Goal: Task Accomplishment & Management: Manage account settings

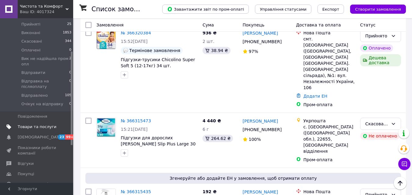
scroll to position [61, 0]
click at [33, 124] on span "Товари та послуги" at bounding box center [37, 126] width 39 height 5
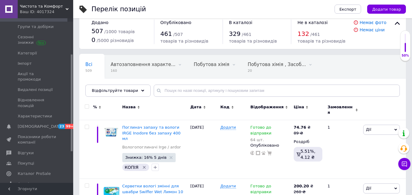
scroll to position [122, 0]
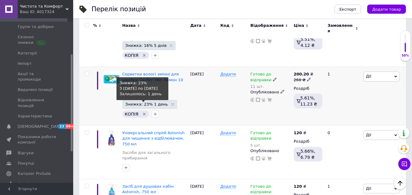
click at [137, 102] on span "Знижка: 23% 1 день" at bounding box center [146, 104] width 43 height 4
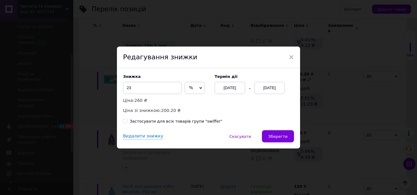
click at [275, 85] on div "[DATE]" at bounding box center [269, 88] width 30 height 12
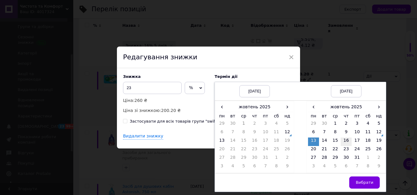
click at [341, 140] on td "16" at bounding box center [345, 142] width 11 height 9
click at [358, 178] on button "Вибрати" at bounding box center [364, 183] width 30 height 12
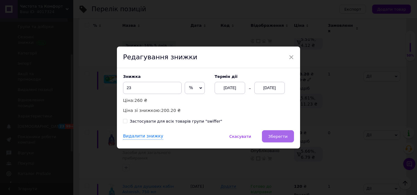
drag, startPoint x: 267, startPoint y: 131, endPoint x: 269, endPoint y: 134, distance: 4.1
click at [267, 131] on div "× Редагування знижки Знижка 23 % ₴ Ціна: 260 ₴ Ціна зі знижкою: 200.20 ₴ Термін…" at bounding box center [208, 98] width 183 height 102
click at [269, 134] on button "Зберегти" at bounding box center [278, 137] width 32 height 12
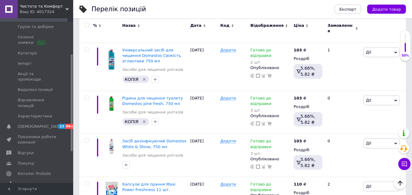
scroll to position [3050, 0]
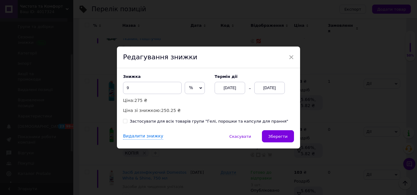
click at [276, 87] on div "[DATE]" at bounding box center [269, 88] width 30 height 12
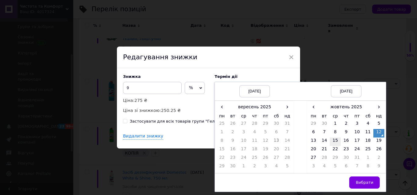
click at [332, 142] on td "15" at bounding box center [334, 142] width 11 height 9
click at [365, 183] on span "Вибрати" at bounding box center [364, 183] width 18 height 5
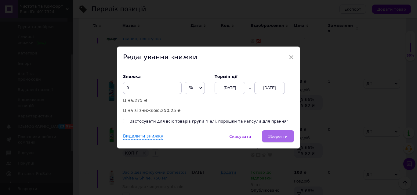
click at [276, 135] on span "Зберегти" at bounding box center [277, 136] width 19 height 5
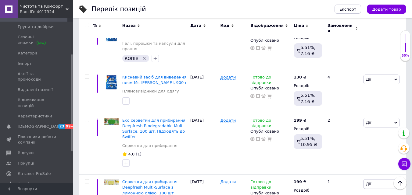
scroll to position [3934, 0]
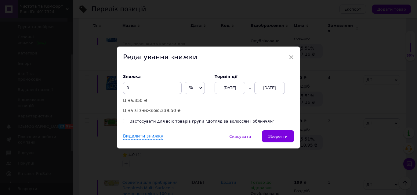
click at [279, 84] on div "[DATE]" at bounding box center [269, 88] width 30 height 12
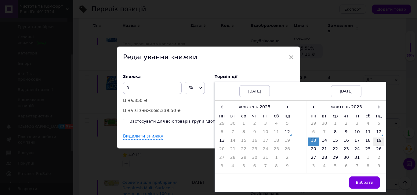
click at [376, 143] on td "19" at bounding box center [378, 142] width 11 height 9
click at [358, 179] on button "Вибрати" at bounding box center [364, 183] width 30 height 12
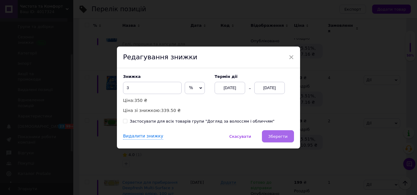
click at [285, 139] on span "Зберегти" at bounding box center [277, 136] width 19 height 5
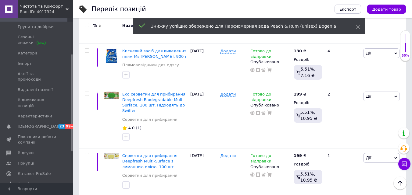
scroll to position [3995, 0]
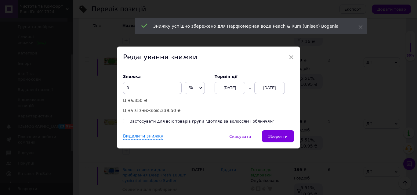
click at [267, 91] on div "[DATE]" at bounding box center [269, 88] width 30 height 12
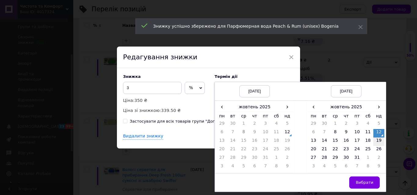
click at [378, 140] on td "19" at bounding box center [378, 142] width 11 height 9
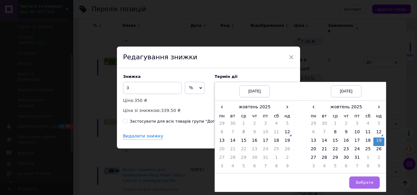
click at [374, 179] on button "Вибрати" at bounding box center [364, 183] width 30 height 12
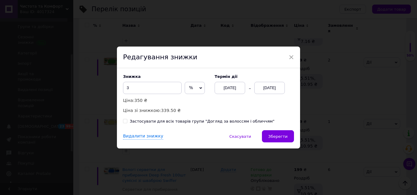
click at [272, 138] on span "Зберегти" at bounding box center [277, 136] width 19 height 5
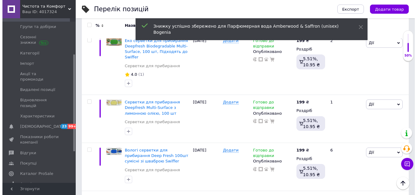
scroll to position [4026, 0]
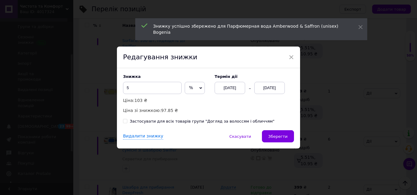
click at [279, 92] on div "[DATE]" at bounding box center [269, 88] width 30 height 12
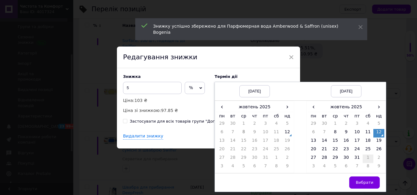
drag, startPoint x: 381, startPoint y: 144, endPoint x: 368, endPoint y: 163, distance: 22.7
click at [381, 144] on td "19" at bounding box center [378, 142] width 11 height 9
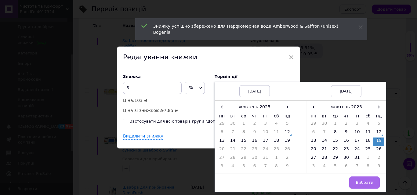
click at [364, 179] on button "Вибрати" at bounding box center [364, 183] width 30 height 12
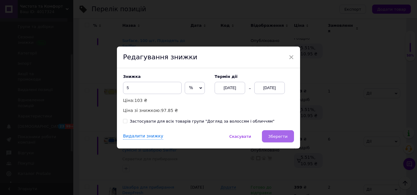
click at [282, 141] on button "Зберегти" at bounding box center [278, 137] width 32 height 12
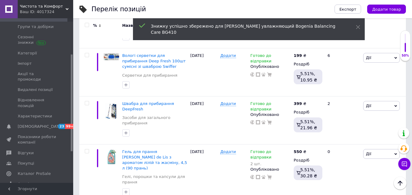
scroll to position [4117, 0]
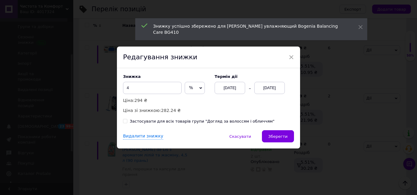
click at [266, 94] on div "[DATE]" at bounding box center [269, 88] width 30 height 12
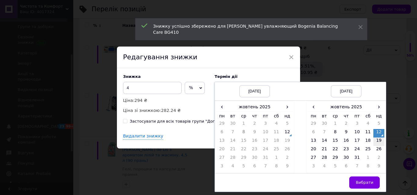
click at [380, 145] on td "19" at bounding box center [378, 142] width 11 height 9
click at [367, 178] on button "Вибрати" at bounding box center [364, 183] width 30 height 12
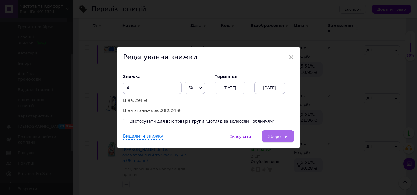
click at [275, 130] on div "Знижка 4 % ₴ Ціна: 294 ₴ Ціна зі знижкою: 282.24 ₴ Термін дії [DATE] [DATE] Зас…" at bounding box center [208, 99] width 183 height 62
click at [274, 132] on button "Зберегти" at bounding box center [278, 137] width 32 height 12
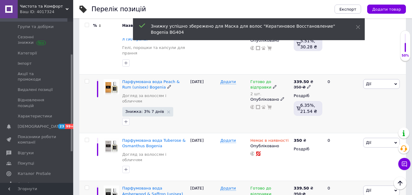
scroll to position [4239, 0]
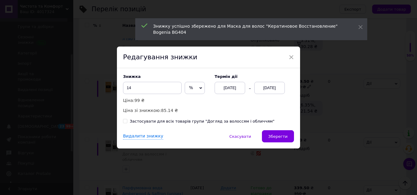
click at [276, 91] on div "[DATE]" at bounding box center [269, 88] width 30 height 12
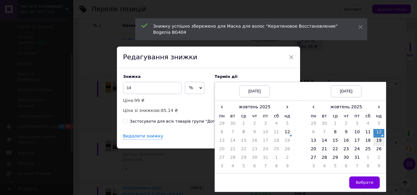
click at [373, 139] on td "19" at bounding box center [378, 142] width 11 height 9
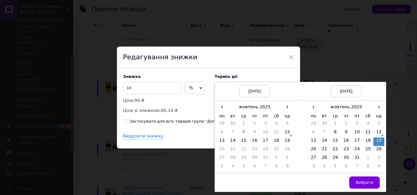
drag, startPoint x: 368, startPoint y: 184, endPoint x: 298, endPoint y: 141, distance: 82.7
click at [369, 184] on span "Вибрати" at bounding box center [364, 183] width 18 height 5
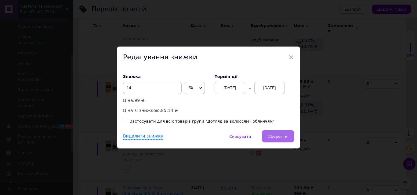
click at [289, 136] on button "Зберегти" at bounding box center [278, 137] width 32 height 12
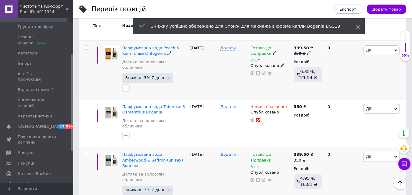
scroll to position [4300, 0]
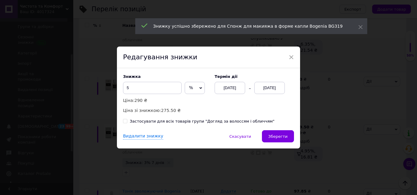
click at [276, 86] on div "[DATE]" at bounding box center [269, 88] width 30 height 12
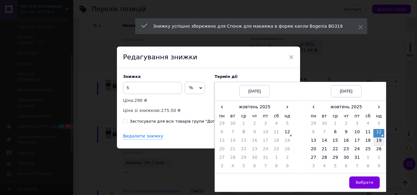
click at [379, 144] on td "19" at bounding box center [378, 142] width 11 height 9
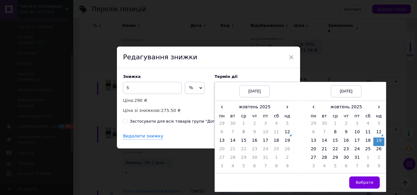
drag, startPoint x: 361, startPoint y: 184, endPoint x: 274, endPoint y: 130, distance: 102.3
click at [361, 183] on span "Вибрати" at bounding box center [364, 183] width 18 height 5
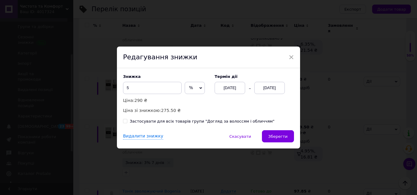
click at [274, 128] on div "Знижка 5 % ₴ Ціна: 290 ₴ Ціна зі знижкою: 275.50 ₴ Термін дії [DATE] [DATE] Зас…" at bounding box center [208, 99] width 183 height 62
click at [276, 135] on span "Зберегти" at bounding box center [277, 136] width 19 height 5
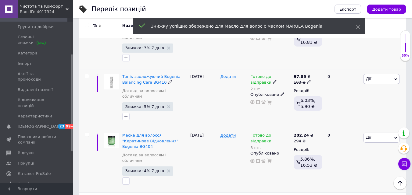
scroll to position [4453, 0]
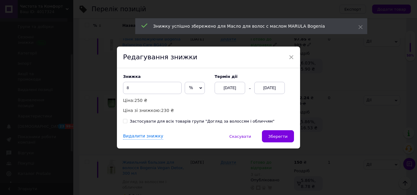
click at [277, 92] on div "[DATE]" at bounding box center [269, 88] width 30 height 12
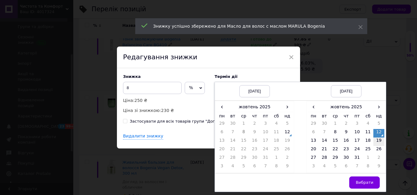
click at [375, 139] on td "19" at bounding box center [378, 142] width 11 height 9
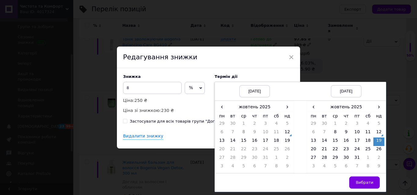
click at [364, 180] on button "Вибрати" at bounding box center [364, 183] width 30 height 12
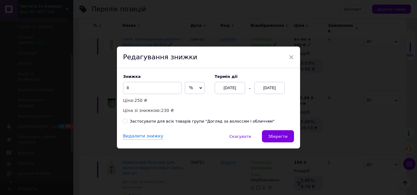
click at [296, 142] on div "Видалити знижку   Скасувати   Зберегти" at bounding box center [208, 140] width 183 height 18
click at [292, 142] on div "Видалити знижку   Скасувати   Зберегти" at bounding box center [208, 140] width 183 height 18
click at [291, 140] on button "Зберегти" at bounding box center [278, 137] width 32 height 12
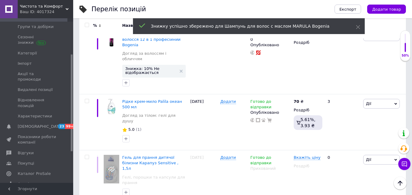
scroll to position [4968, 0]
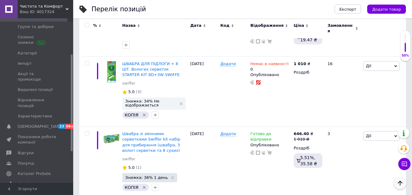
click at [400, 185] on icon "Наверх" at bounding box center [400, 183] width 5 height 5
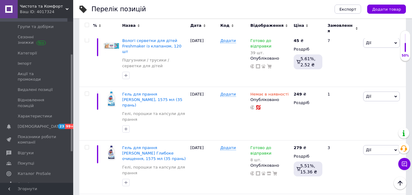
scroll to position [3050, 0]
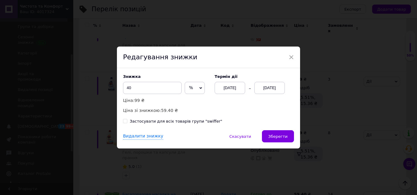
click at [264, 94] on div "[DATE]" at bounding box center [269, 88] width 30 height 12
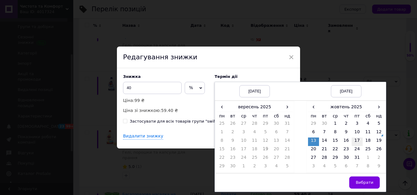
click at [354, 144] on td "17" at bounding box center [356, 142] width 11 height 9
click at [359, 179] on button "Вибрати" at bounding box center [364, 183] width 30 height 12
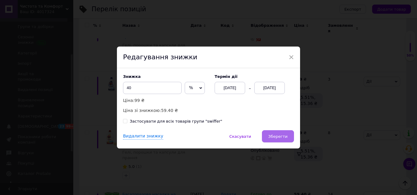
click at [271, 137] on span "Зберегти" at bounding box center [277, 136] width 19 height 5
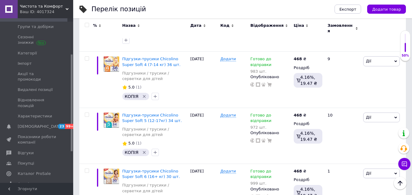
scroll to position [4783, 0]
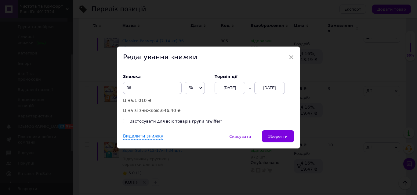
click at [271, 98] on div "Знижка 36 % ₴ Ціна: 1 010 ₴ Ціна зі знижкою: 646.40 ₴ Термін дії [DATE] [DATE]" at bounding box center [208, 94] width 171 height 40
click at [272, 94] on div "[DATE]" at bounding box center [269, 88] width 30 height 12
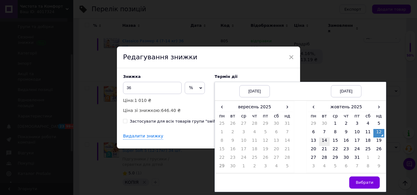
click at [321, 140] on td "14" at bounding box center [324, 142] width 11 height 9
click at [334, 143] on td "15" at bounding box center [334, 142] width 11 height 9
click at [358, 182] on span "Вибрати" at bounding box center [364, 183] width 18 height 5
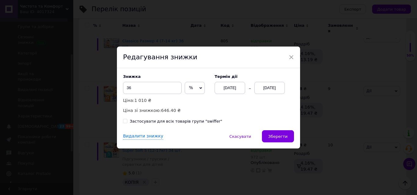
click at [268, 137] on button "Зберегти" at bounding box center [278, 137] width 32 height 12
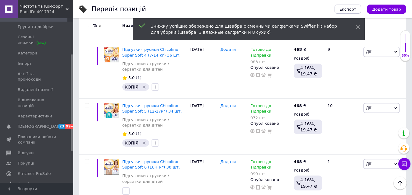
scroll to position [4875, 0]
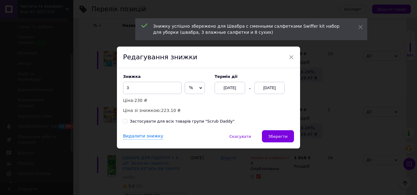
click at [271, 90] on div "[DATE]" at bounding box center [269, 88] width 30 height 12
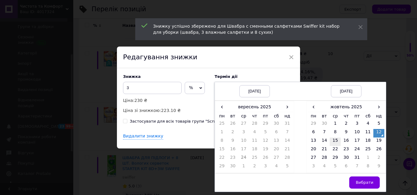
click at [334, 142] on td "15" at bounding box center [334, 142] width 11 height 9
click at [362, 188] on button "Вибрати" at bounding box center [364, 183] width 30 height 12
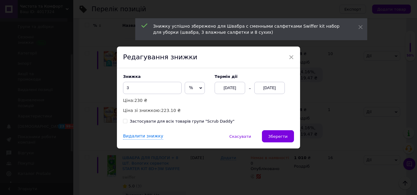
click at [298, 150] on div "× Редагування знижки Знижка 3 % ₴ Ціна: 230 ₴ Ціна зі знижкою: 223.10 ₴ Термін …" at bounding box center [208, 97] width 417 height 195
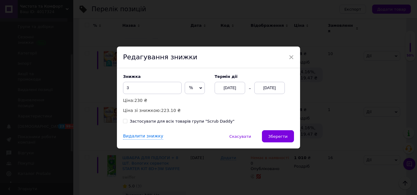
click at [267, 90] on div "[DATE]" at bounding box center [269, 88] width 30 height 12
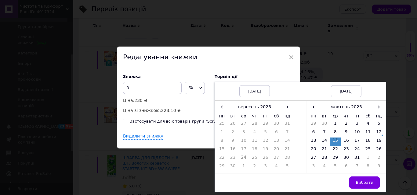
click at [360, 182] on span "Вибрати" at bounding box center [364, 183] width 18 height 5
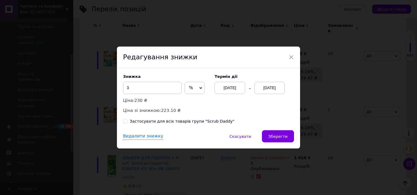
click at [275, 140] on button "Зберегти" at bounding box center [278, 137] width 32 height 12
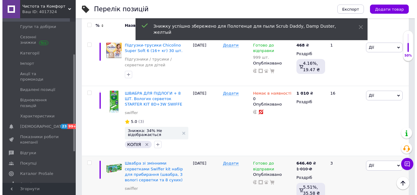
scroll to position [4963, 0]
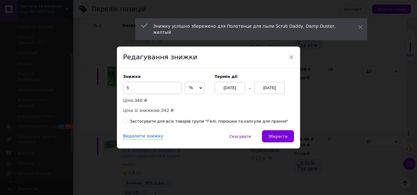
click at [264, 86] on div "[DATE]" at bounding box center [269, 88] width 30 height 12
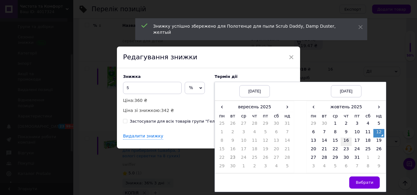
click at [341, 142] on td "16" at bounding box center [345, 142] width 11 height 9
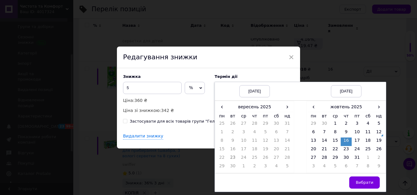
click at [369, 185] on span "Вибрати" at bounding box center [364, 183] width 18 height 5
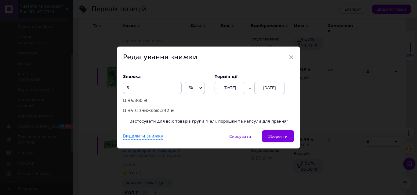
click at [271, 140] on button "Зберегти" at bounding box center [278, 137] width 32 height 12
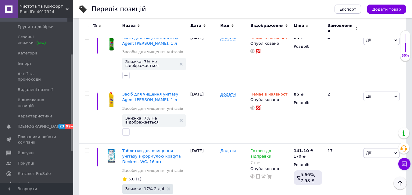
click at [402, 181] on icon "Наверх" at bounding box center [399, 183] width 7 height 7
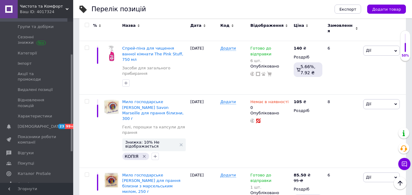
scroll to position [1037, 0]
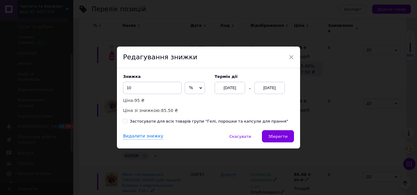
click at [277, 88] on div "[DATE]" at bounding box center [269, 88] width 30 height 12
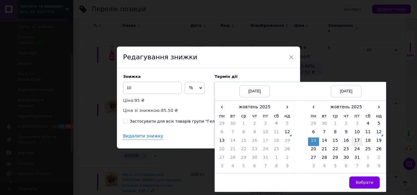
click at [353, 143] on td "17" at bounding box center [356, 142] width 11 height 9
click at [368, 181] on span "Вибрати" at bounding box center [364, 183] width 18 height 5
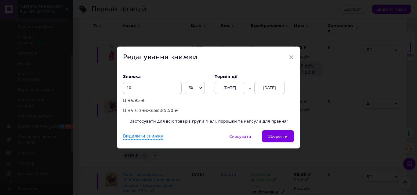
click at [289, 141] on button "Зберегти" at bounding box center [278, 137] width 32 height 12
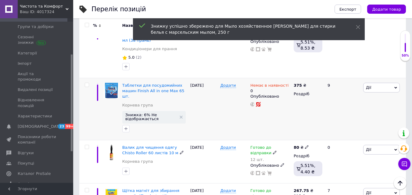
scroll to position [1494, 0]
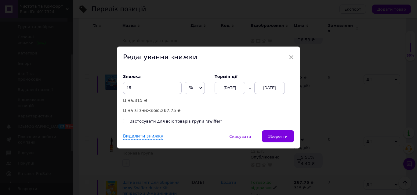
click at [271, 93] on div "[DATE]" at bounding box center [269, 88] width 30 height 12
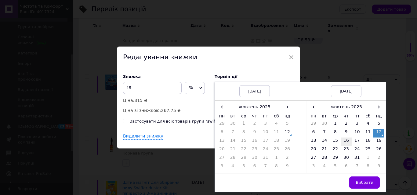
click at [349, 143] on td "16" at bounding box center [345, 142] width 11 height 9
click at [361, 185] on span "Вибрати" at bounding box center [364, 183] width 18 height 5
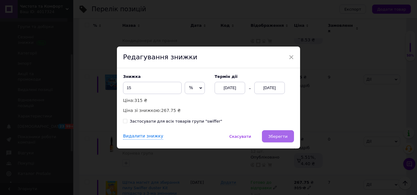
click at [273, 142] on button "Зберегти" at bounding box center [278, 137] width 32 height 12
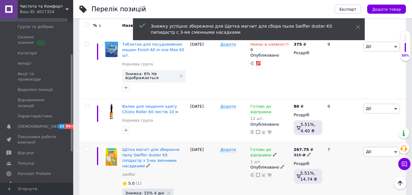
scroll to position [1586, 0]
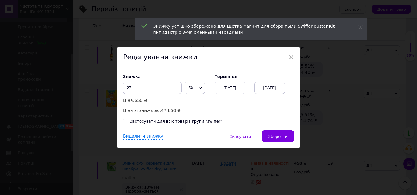
click at [277, 94] on div "[DATE]" at bounding box center [269, 88] width 30 height 12
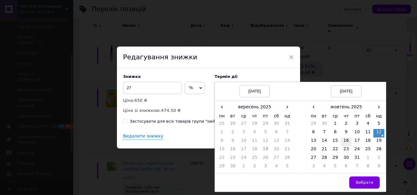
click at [345, 141] on td "16" at bounding box center [345, 142] width 11 height 9
click at [366, 185] on span "Вибрати" at bounding box center [364, 183] width 18 height 5
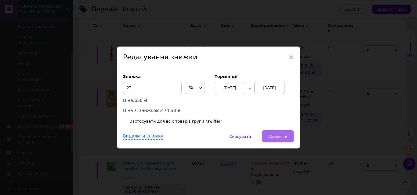
click at [273, 142] on button "Зберегти" at bounding box center [278, 137] width 32 height 12
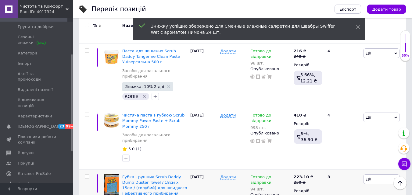
scroll to position [2104, 0]
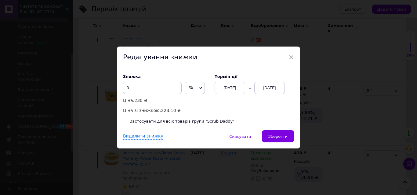
click at [281, 84] on div "[DATE]" at bounding box center [269, 88] width 30 height 12
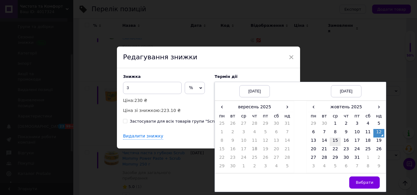
click at [331, 142] on td "15" at bounding box center [334, 142] width 11 height 9
drag, startPoint x: 355, startPoint y: 176, endPoint x: 357, endPoint y: 180, distance: 4.0
click at [356, 177] on td "Вибрати" at bounding box center [345, 183] width 79 height 19
click at [356, 180] on button "Вибрати" at bounding box center [364, 183] width 30 height 12
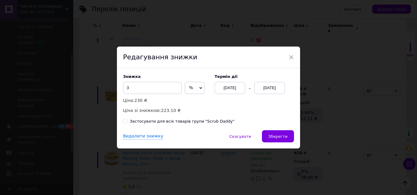
click at [280, 142] on button "Зберегти" at bounding box center [278, 137] width 32 height 12
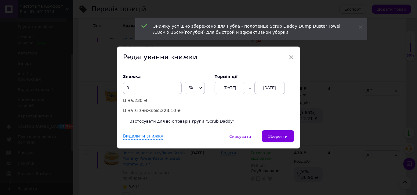
click at [271, 88] on div "[DATE]" at bounding box center [269, 88] width 30 height 12
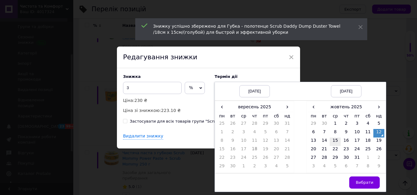
click at [332, 144] on td "15" at bounding box center [334, 142] width 11 height 9
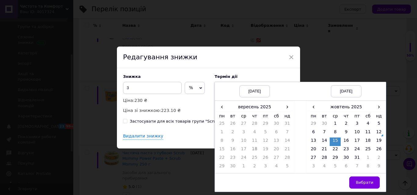
drag, startPoint x: 356, startPoint y: 178, endPoint x: 291, endPoint y: 146, distance: 72.6
click at [357, 178] on button "Вибрати" at bounding box center [364, 183] width 30 height 12
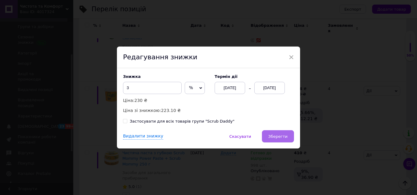
click at [278, 135] on span "Зберегти" at bounding box center [277, 136] width 19 height 5
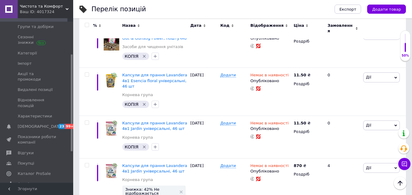
scroll to position [3385, 0]
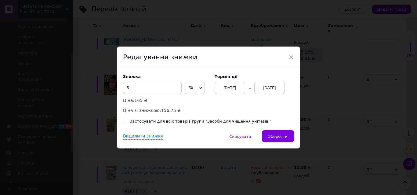
click at [274, 84] on div "[DATE]" at bounding box center [269, 88] width 30 height 12
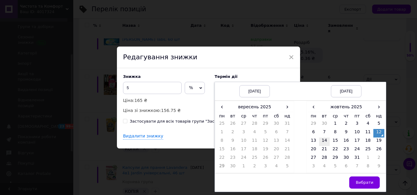
click at [322, 141] on td "14" at bounding box center [324, 142] width 11 height 9
click at [336, 143] on td "15" at bounding box center [334, 142] width 11 height 9
click at [359, 183] on span "Вибрати" at bounding box center [364, 183] width 18 height 5
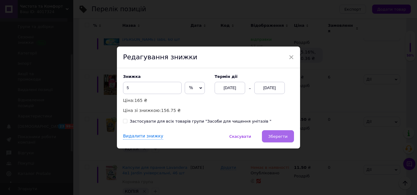
click at [285, 141] on button "Зберегти" at bounding box center [278, 137] width 32 height 12
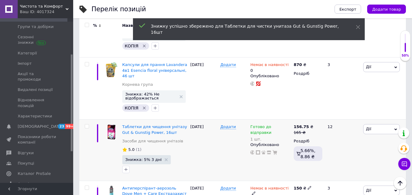
scroll to position [3629, 0]
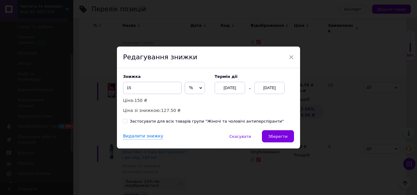
click at [263, 91] on div "[DATE]" at bounding box center [269, 88] width 30 height 12
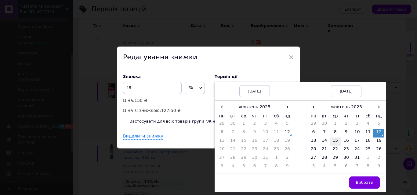
click at [330, 141] on td "15" at bounding box center [334, 142] width 11 height 9
drag, startPoint x: 359, startPoint y: 183, endPoint x: 289, endPoint y: 148, distance: 78.3
click at [360, 183] on span "Вибрати" at bounding box center [364, 183] width 18 height 5
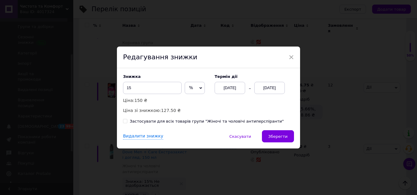
click at [285, 144] on div "Видалити знижку   Скасувати   Зберегти" at bounding box center [208, 140] width 183 height 18
click at [284, 142] on button "Зберегти" at bounding box center [278, 137] width 32 height 12
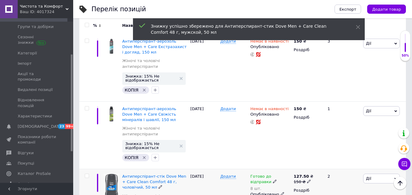
scroll to position [3721, 0]
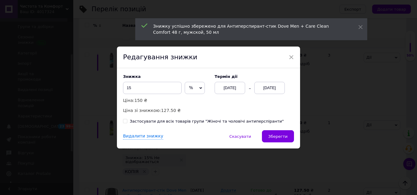
click at [257, 81] on div "Термін дії [DATE] [DATE]" at bounding box center [250, 84] width 85 height 20
click at [265, 91] on div "[DATE]" at bounding box center [269, 88] width 30 height 12
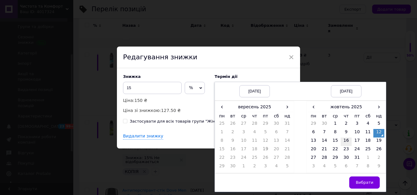
click at [343, 140] on td "16" at bounding box center [345, 142] width 11 height 9
click at [358, 178] on button "Вибрати" at bounding box center [364, 183] width 30 height 12
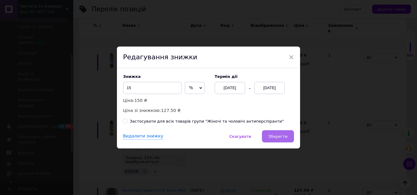
click at [284, 138] on span "Зберегти" at bounding box center [277, 136] width 19 height 5
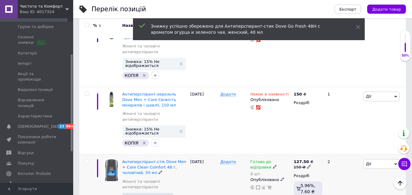
scroll to position [3751, 0]
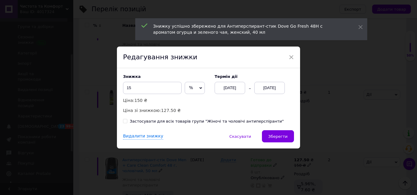
click at [264, 90] on div "[DATE]" at bounding box center [269, 88] width 30 height 12
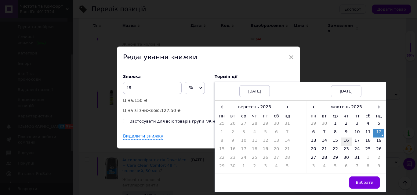
click at [347, 143] on td "16" at bounding box center [345, 142] width 11 height 9
drag, startPoint x: 364, startPoint y: 188, endPoint x: 330, endPoint y: 166, distance: 41.3
click at [365, 188] on button "Вибрати" at bounding box center [364, 183] width 30 height 12
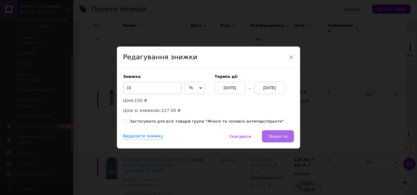
click at [281, 140] on button "Зберегти" at bounding box center [278, 137] width 32 height 12
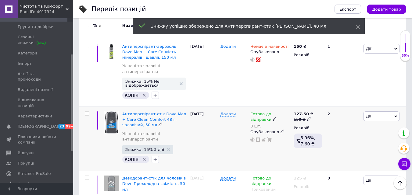
scroll to position [3812, 0]
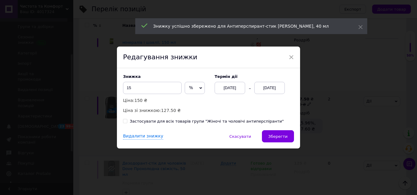
click at [263, 89] on div "[DATE]" at bounding box center [269, 88] width 30 height 12
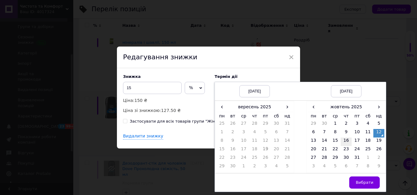
click at [349, 145] on td "16" at bounding box center [345, 142] width 11 height 9
click at [367, 183] on span "Вибрати" at bounding box center [364, 183] width 18 height 5
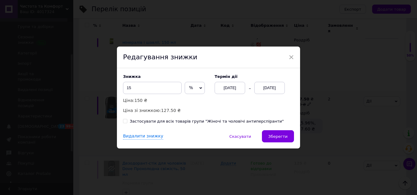
click at [295, 141] on div "Видалити знижку   Скасувати   Зберегти" at bounding box center [208, 140] width 183 height 18
click at [291, 140] on button "Зберегти" at bounding box center [278, 137] width 32 height 12
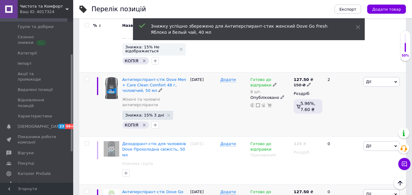
scroll to position [3843, 0]
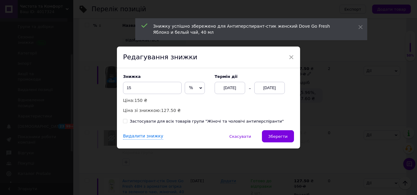
click at [267, 95] on div "Знижка 15 % ₴ Ціна: 150 ₴ Ціна зі знижкою: 127.50 ₴ Термін дії [DATE] [DATE]" at bounding box center [208, 94] width 171 height 40
click at [275, 91] on div "[DATE]" at bounding box center [269, 88] width 30 height 12
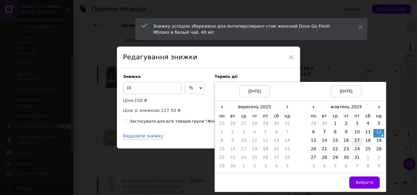
click at [352, 143] on td "17" at bounding box center [356, 142] width 11 height 9
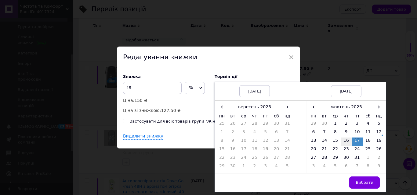
click at [349, 144] on td "16" at bounding box center [345, 142] width 11 height 9
click at [374, 181] on button "Вибрати" at bounding box center [364, 183] width 30 height 12
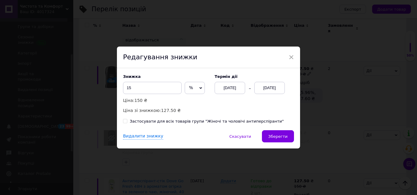
click at [277, 129] on div "Знижка 15 % ₴ Ціна: 150 ₴ Ціна зі знижкою: 127.50 ₴ Термін дії [DATE] [DATE] За…" at bounding box center [208, 99] width 183 height 62
click at [276, 132] on button "Зберегти" at bounding box center [278, 137] width 32 height 12
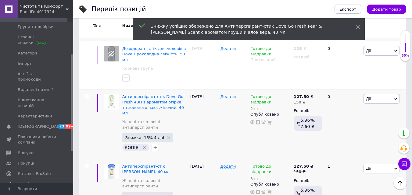
scroll to position [3934, 0]
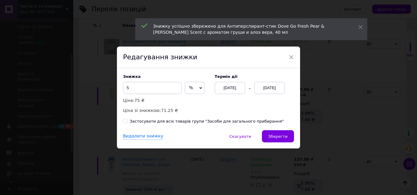
click at [269, 89] on div "[DATE]" at bounding box center [269, 88] width 30 height 12
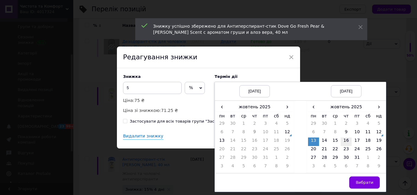
click at [342, 142] on td "16" at bounding box center [345, 142] width 11 height 9
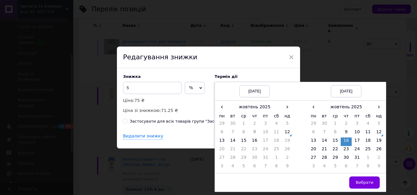
click at [364, 179] on button "Вибрати" at bounding box center [364, 183] width 30 height 12
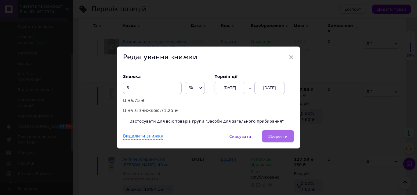
click at [269, 131] on button "Зберегти" at bounding box center [278, 137] width 32 height 12
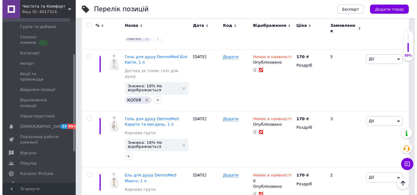
scroll to position [5514, 0]
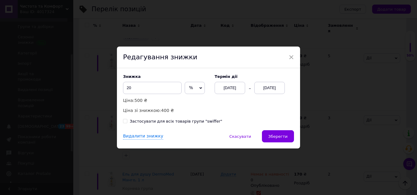
click at [262, 95] on div "Знижка 20 % ₴ Ціна: 500 ₴ Ціна зі знижкою: 400 ₴ Термін дії [DATE] [DATE]" at bounding box center [208, 94] width 171 height 40
click at [262, 94] on div "[DATE]" at bounding box center [269, 88] width 30 height 12
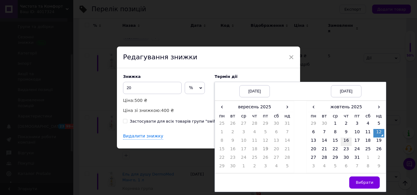
click at [348, 145] on td "16" at bounding box center [345, 142] width 11 height 9
click at [364, 186] on button "Вибрати" at bounding box center [364, 183] width 30 height 12
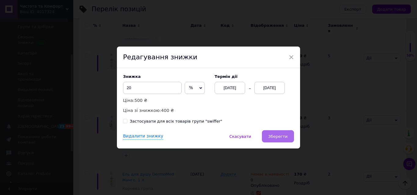
click at [292, 142] on button "Зберегти" at bounding box center [278, 137] width 32 height 12
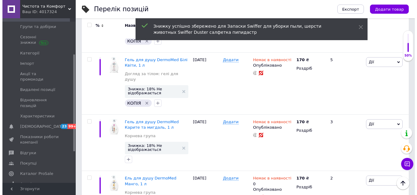
scroll to position [5535, 0]
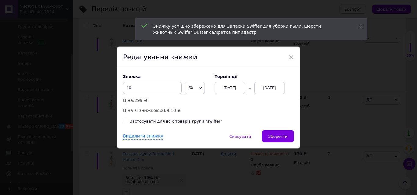
click at [281, 88] on div "[DATE]" at bounding box center [269, 88] width 30 height 12
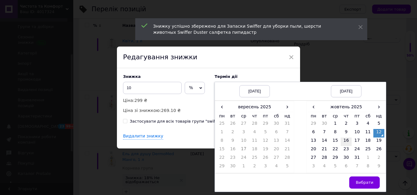
click at [340, 139] on td "16" at bounding box center [345, 142] width 11 height 9
click at [363, 180] on button "Вибрати" at bounding box center [364, 183] width 30 height 12
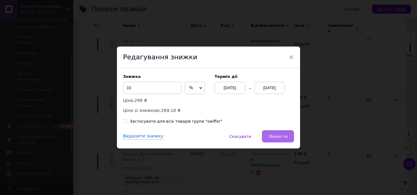
click at [286, 138] on span "Зберегти" at bounding box center [277, 136] width 19 height 5
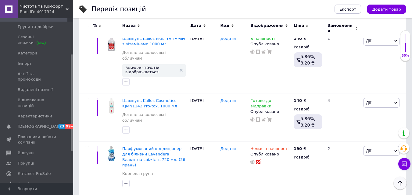
click at [403, 183] on icon "Наверх" at bounding box center [399, 183] width 7 height 7
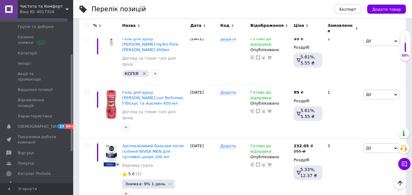
scroll to position [1769, 0]
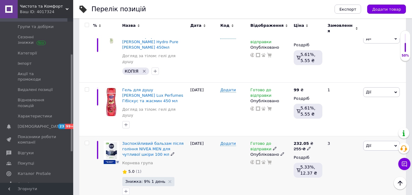
click at [130, 180] on span "Знижка: 9% 1 день" at bounding box center [145, 182] width 40 height 4
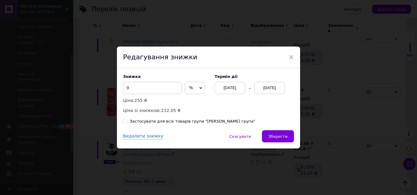
click at [273, 89] on div "[DATE]" at bounding box center [269, 88] width 30 height 12
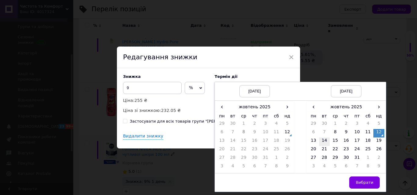
click at [324, 144] on td "14" at bounding box center [324, 142] width 11 height 9
click at [357, 179] on button "Вибрати" at bounding box center [364, 183] width 30 height 12
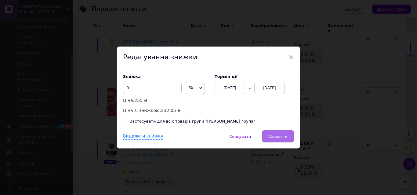
click at [272, 141] on button "Зберегти" at bounding box center [278, 137] width 32 height 12
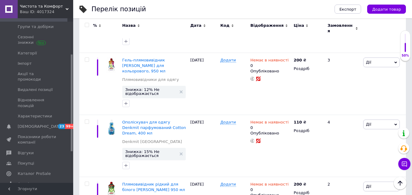
scroll to position [3502, 0]
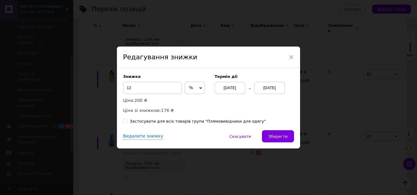
click at [261, 90] on div "[DATE]" at bounding box center [269, 88] width 30 height 12
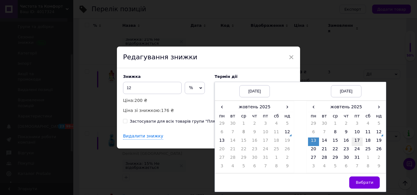
click at [357, 142] on td "17" at bounding box center [356, 142] width 11 height 9
click at [360, 185] on span "Вибрати" at bounding box center [364, 183] width 18 height 5
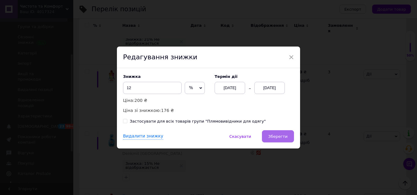
click at [264, 134] on button "Зберегти" at bounding box center [278, 137] width 32 height 12
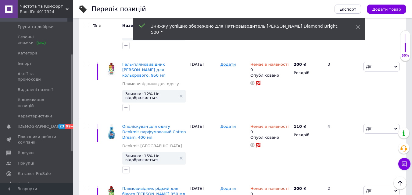
scroll to position [3563, 0]
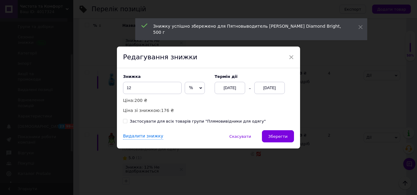
click at [260, 91] on div "[DATE]" at bounding box center [269, 88] width 30 height 12
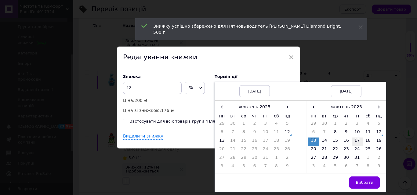
click at [353, 143] on td "17" at bounding box center [356, 142] width 11 height 9
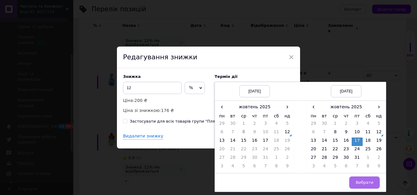
drag, startPoint x: 354, startPoint y: 181, endPoint x: 257, endPoint y: 137, distance: 106.5
click at [355, 181] on button "Вибрати" at bounding box center [364, 183] width 30 height 12
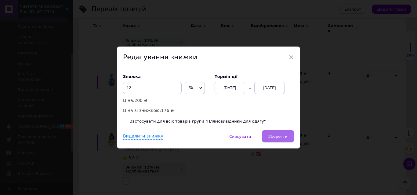
click at [275, 139] on span "Зберегти" at bounding box center [277, 136] width 19 height 5
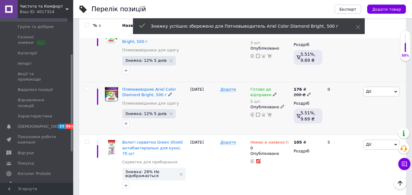
scroll to position [3776, 0]
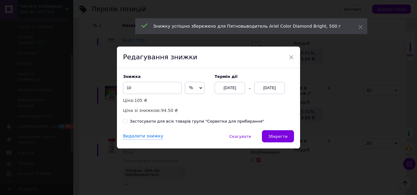
click at [273, 86] on div "[DATE]" at bounding box center [269, 88] width 30 height 12
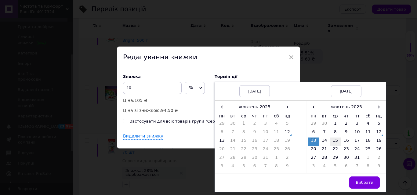
click at [332, 140] on td "15" at bounding box center [334, 142] width 11 height 9
click at [356, 180] on button "Вибрати" at bounding box center [364, 183] width 30 height 12
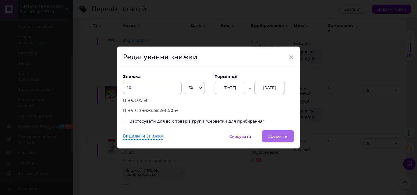
click at [274, 139] on span "Зберегти" at bounding box center [277, 136] width 19 height 5
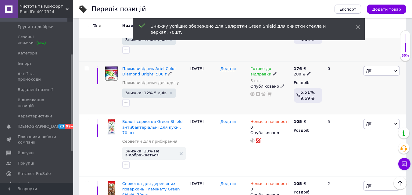
scroll to position [3807, 0]
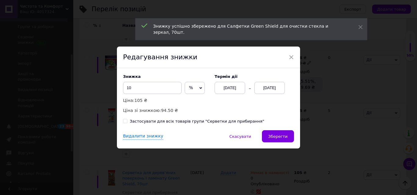
click at [273, 94] on div "[DATE]" at bounding box center [269, 88] width 30 height 12
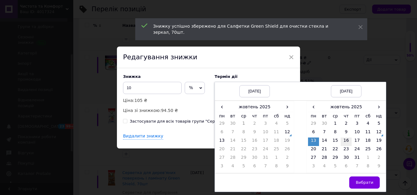
click at [344, 141] on td "16" at bounding box center [345, 142] width 11 height 9
click at [361, 181] on span "Вибрати" at bounding box center [364, 183] width 18 height 5
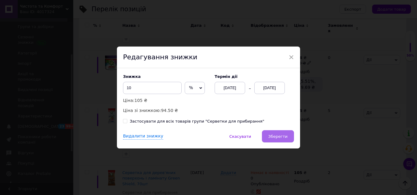
click at [270, 138] on button "Зберегти" at bounding box center [278, 137] width 32 height 12
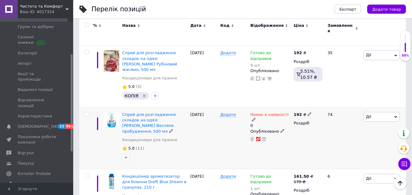
scroll to position [4417, 0]
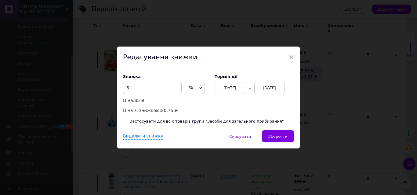
click at [260, 87] on div "[DATE]" at bounding box center [269, 88] width 30 height 12
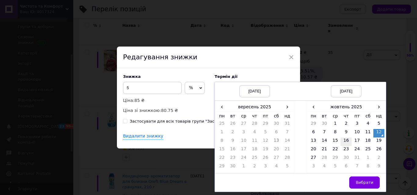
click at [347, 144] on td "16" at bounding box center [345, 142] width 11 height 9
click at [355, 183] on button "Вибрати" at bounding box center [364, 183] width 30 height 12
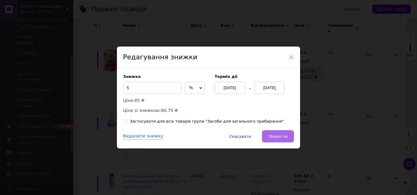
click at [286, 134] on button "Зберегти" at bounding box center [278, 137] width 32 height 12
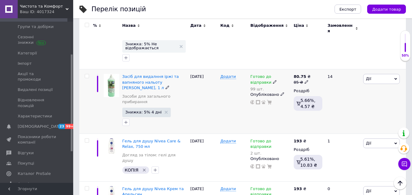
scroll to position [4630, 0]
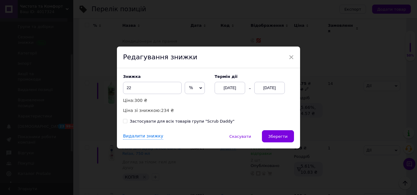
click at [263, 91] on div "[DATE]" at bounding box center [269, 88] width 30 height 12
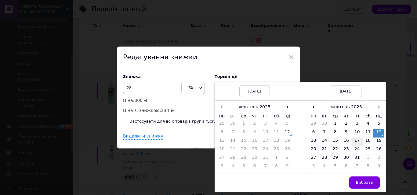
click at [353, 141] on td "17" at bounding box center [356, 142] width 11 height 9
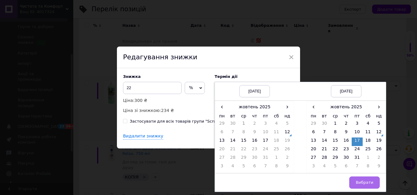
click at [361, 179] on button "Вибрати" at bounding box center [364, 183] width 30 height 12
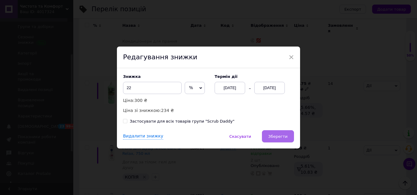
click at [281, 138] on span "Зберегти" at bounding box center [277, 136] width 19 height 5
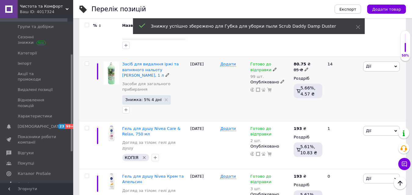
scroll to position [4661, 0]
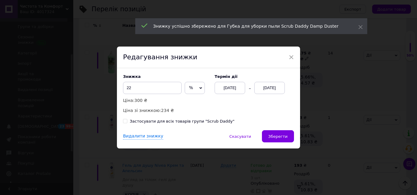
click at [262, 98] on div "Знижка 22 % ₴ Ціна: 300 ₴ Ціна зі знижкою: 234 ₴ Термін дії [DATE] [DATE]" at bounding box center [208, 94] width 171 height 40
click at [268, 94] on div "[DATE]" at bounding box center [269, 88] width 30 height 12
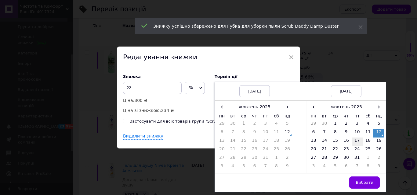
click at [359, 141] on td "17" at bounding box center [356, 142] width 11 height 9
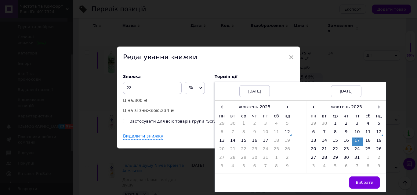
click at [360, 181] on span "Вибрати" at bounding box center [364, 183] width 18 height 5
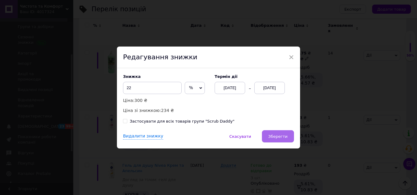
click at [273, 136] on span "Зберегти" at bounding box center [277, 136] width 19 height 5
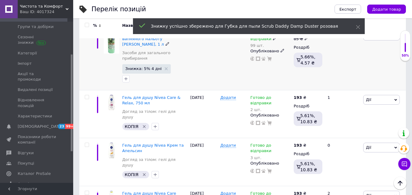
scroll to position [4722, 0]
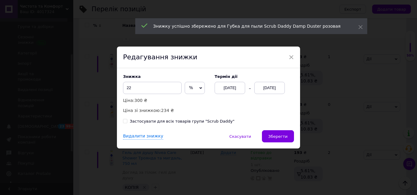
click at [261, 90] on div "[DATE]" at bounding box center [269, 88] width 30 height 12
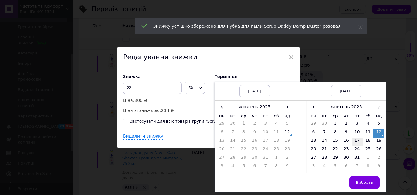
click at [355, 142] on td "17" at bounding box center [356, 142] width 11 height 9
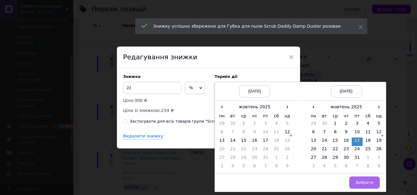
click at [352, 183] on button "Вибрати" at bounding box center [364, 183] width 30 height 12
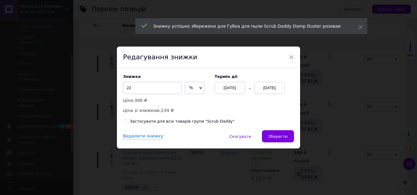
click at [250, 126] on div "Знижка 22 % ₴ Ціна: 300 ₴ Ціна зі знижкою: 234 ₴ Термін дії [DATE] [DATE] Засто…" at bounding box center [208, 99] width 183 height 62
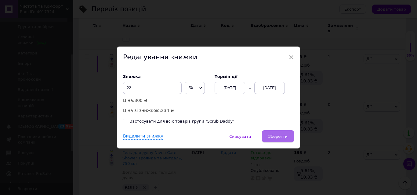
click at [270, 136] on button "Зберегти" at bounding box center [278, 137] width 32 height 12
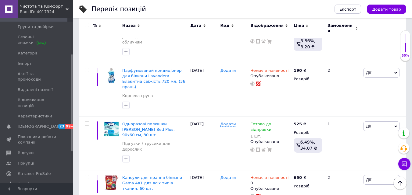
scroll to position [5622, 0]
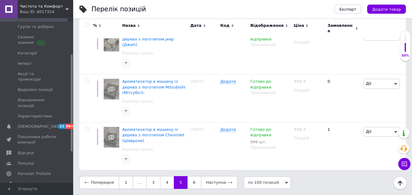
scroll to position [5140, 0]
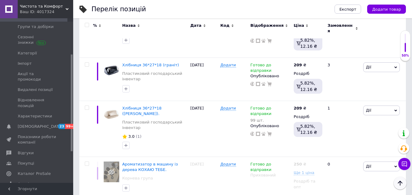
click at [403, 182] on icon "Наверх" at bounding box center [399, 183] width 7 height 7
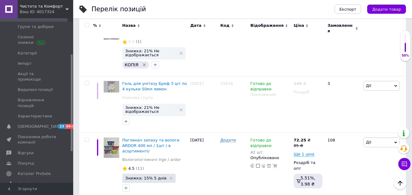
scroll to position [854, 0]
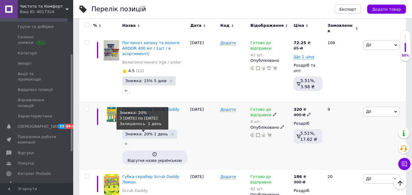
click at [127, 132] on span "Знижка: 20% 1 день" at bounding box center [146, 134] width 43 height 4
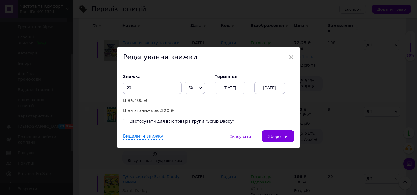
click at [275, 89] on div "[DATE]" at bounding box center [269, 88] width 30 height 12
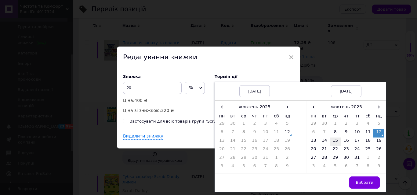
click at [335, 143] on td "15" at bounding box center [334, 142] width 11 height 9
drag, startPoint x: 363, startPoint y: 184, endPoint x: 293, endPoint y: 155, distance: 76.0
click at [363, 184] on span "Вибрати" at bounding box center [364, 183] width 18 height 5
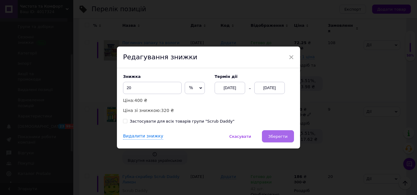
click at [284, 143] on button "Зберегти" at bounding box center [278, 137] width 32 height 12
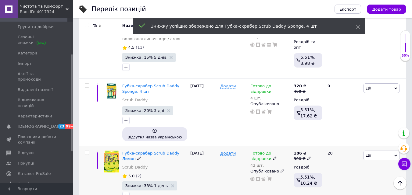
scroll to position [915, 0]
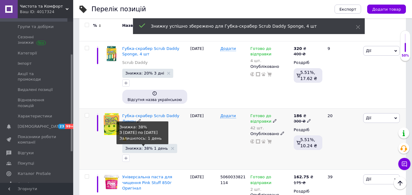
click at [143, 147] on span "Знижка: 38% 1 день" at bounding box center [146, 149] width 43 height 4
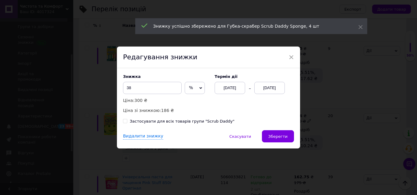
click at [261, 88] on div "[DATE]" at bounding box center [269, 88] width 30 height 12
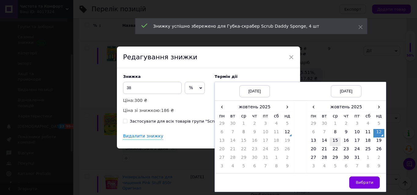
click at [333, 143] on td "15" at bounding box center [334, 142] width 11 height 9
drag, startPoint x: 360, startPoint y: 186, endPoint x: 334, endPoint y: 167, distance: 32.0
click at [360, 185] on button "Вибрати" at bounding box center [364, 183] width 30 height 12
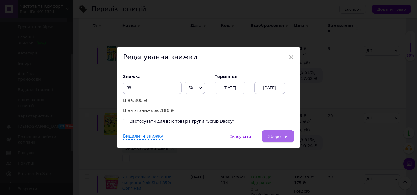
click at [279, 134] on span "Зберегти" at bounding box center [277, 136] width 19 height 5
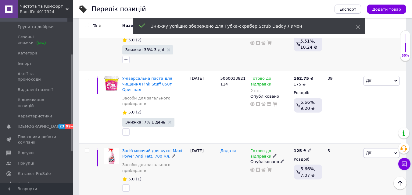
scroll to position [976, 0]
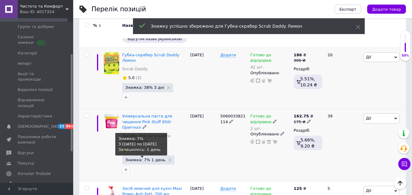
click at [139, 158] on span "Знижка: 7% 1 день" at bounding box center [145, 160] width 40 height 4
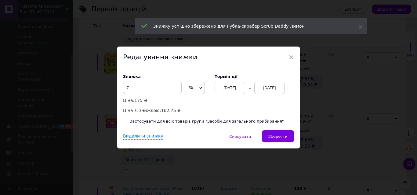
click at [261, 86] on div "[DATE]" at bounding box center [269, 88] width 30 height 12
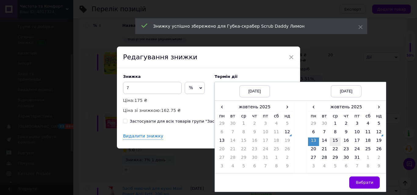
click at [335, 140] on td "15" at bounding box center [334, 142] width 11 height 9
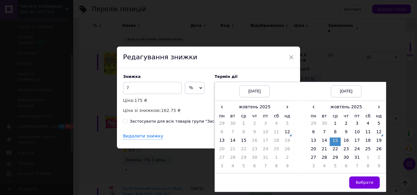
click at [372, 184] on span "Вибрати" at bounding box center [364, 183] width 18 height 5
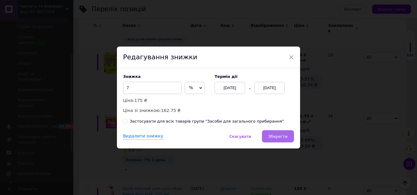
click at [287, 135] on button "Зберегти" at bounding box center [278, 137] width 32 height 12
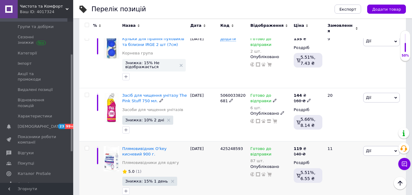
scroll to position [1550, 0]
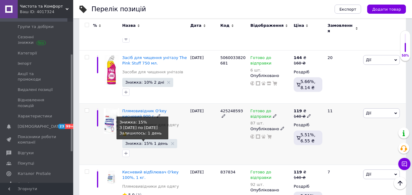
click at [141, 142] on span "Знижка: 15% 1 день" at bounding box center [146, 144] width 43 height 4
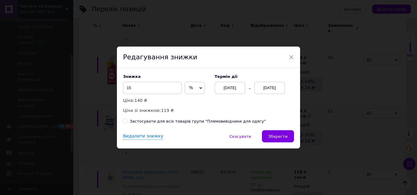
click at [274, 94] on div "[DATE]" at bounding box center [269, 88] width 30 height 12
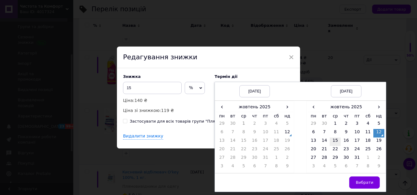
click at [335, 140] on td "15" at bounding box center [334, 142] width 11 height 9
click at [375, 177] on button "Вибрати" at bounding box center [364, 183] width 30 height 12
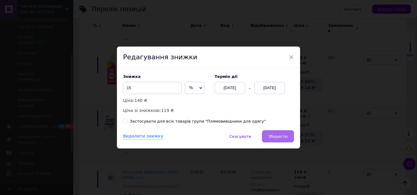
click at [275, 132] on button "Зберегти" at bounding box center [278, 137] width 32 height 12
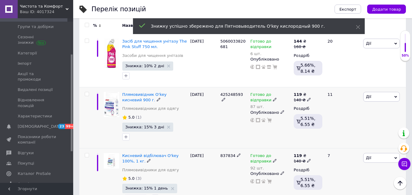
scroll to position [1580, 0]
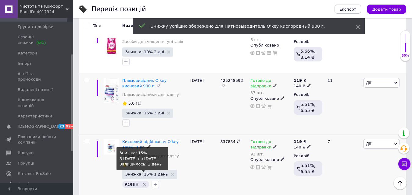
click at [143, 173] on span "Знижка: 15% 1 день" at bounding box center [146, 175] width 43 height 4
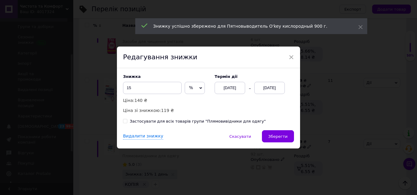
click at [258, 88] on div "[DATE]" at bounding box center [269, 88] width 30 height 12
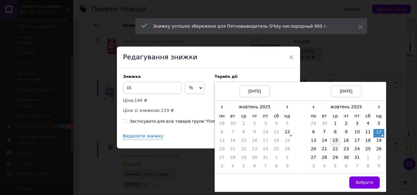
click at [336, 142] on td "15" at bounding box center [334, 142] width 11 height 9
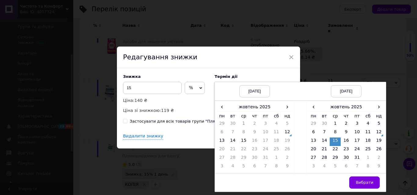
drag, startPoint x: 364, startPoint y: 185, endPoint x: 323, endPoint y: 166, distance: 44.6
click at [364, 185] on span "Вибрати" at bounding box center [364, 183] width 18 height 5
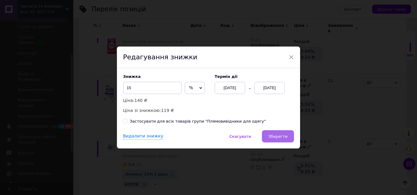
click at [279, 142] on button "Зберегти" at bounding box center [278, 137] width 32 height 12
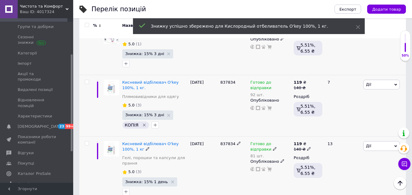
scroll to position [1641, 0]
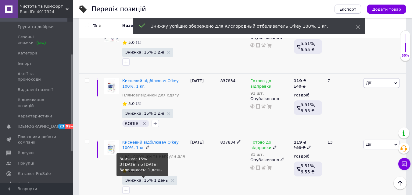
click at [152, 179] on span "Знижка: 15% 1 день" at bounding box center [146, 181] width 43 height 4
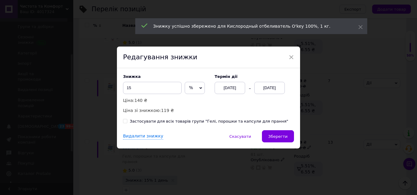
click at [258, 91] on div "[DATE]" at bounding box center [269, 88] width 30 height 12
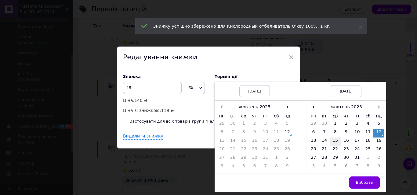
click at [329, 143] on td "15" at bounding box center [334, 142] width 11 height 9
drag, startPoint x: 361, startPoint y: 183, endPoint x: 304, endPoint y: 151, distance: 65.3
click at [361, 183] on span "Вибрати" at bounding box center [364, 183] width 18 height 5
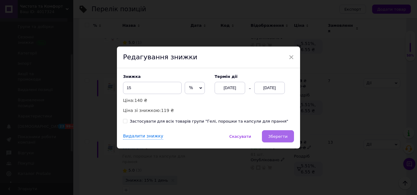
click at [286, 140] on button "Зберегти" at bounding box center [278, 137] width 32 height 12
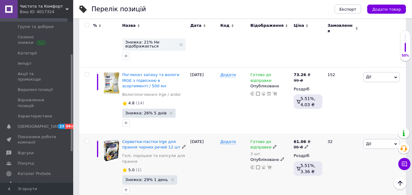
scroll to position [2892, 0]
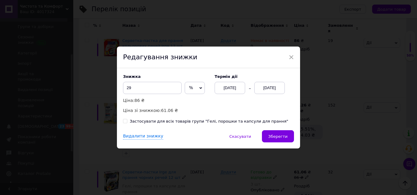
click at [265, 89] on div "[DATE]" at bounding box center [269, 88] width 30 height 12
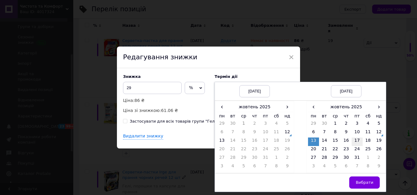
click at [356, 145] on td "17" at bounding box center [356, 142] width 11 height 9
click at [370, 182] on span "Вибрати" at bounding box center [364, 183] width 18 height 5
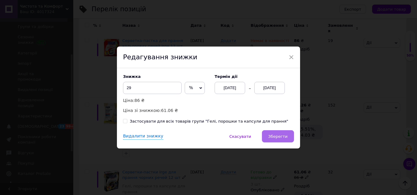
click at [291, 138] on button "Зберегти" at bounding box center [278, 137] width 32 height 12
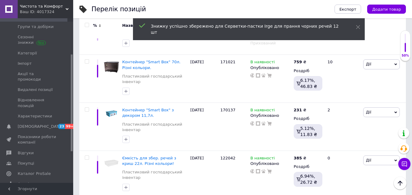
scroll to position [3258, 0]
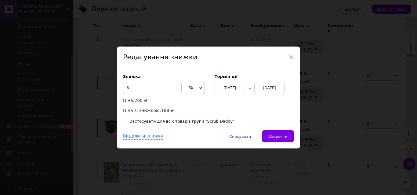
click at [269, 93] on div "[DATE]" at bounding box center [269, 88] width 30 height 12
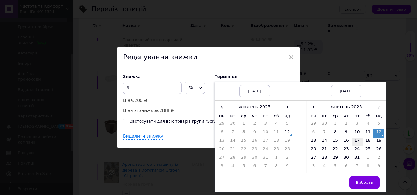
click at [354, 142] on td "17" at bounding box center [356, 142] width 11 height 9
click at [374, 184] on button "Вибрати" at bounding box center [364, 183] width 30 height 12
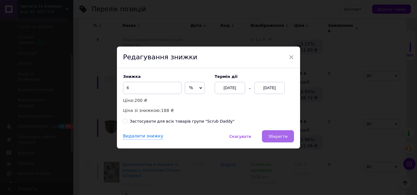
click at [268, 131] on button "Зберегти" at bounding box center [278, 137] width 32 height 12
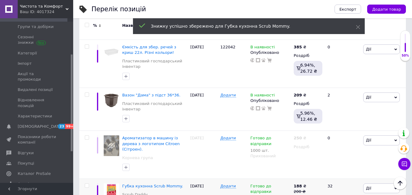
scroll to position [3319, 0]
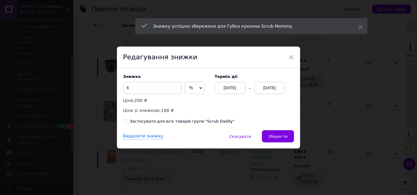
click at [252, 88] on div "[DATE] [DATE]" at bounding box center [249, 88] width 70 height 12
click at [270, 93] on div "[DATE]" at bounding box center [269, 88] width 30 height 12
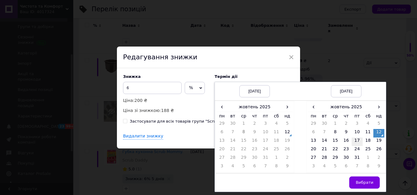
click at [358, 146] on td "17" at bounding box center [356, 142] width 11 height 9
click at [375, 179] on button "Вибрати" at bounding box center [364, 183] width 30 height 12
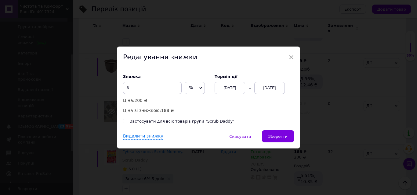
click at [292, 140] on button "Зберегти" at bounding box center [278, 137] width 32 height 12
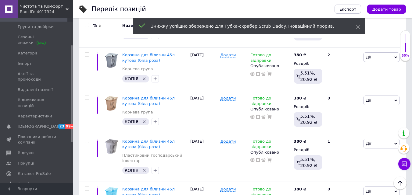
scroll to position [0, 0]
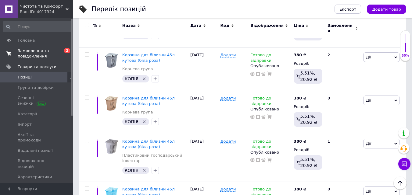
click at [31, 56] on span "Замовлення та повідомлення" at bounding box center [37, 53] width 39 height 11
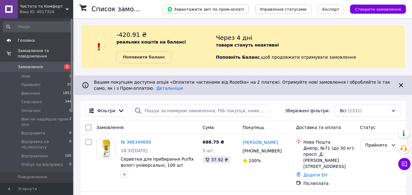
click at [57, 40] on span at bounding box center [64, 40] width 17 height 5
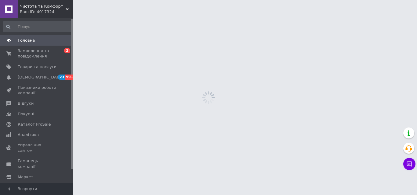
click at [40, 45] on link "Головна" at bounding box center [37, 40] width 75 height 10
click at [33, 50] on span "Замовлення та повідомлення" at bounding box center [37, 53] width 39 height 11
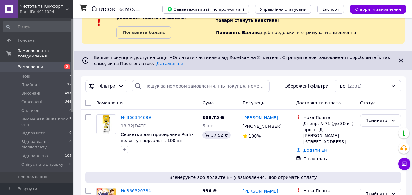
scroll to position [91, 0]
